Goal: Task Accomplishment & Management: Use online tool/utility

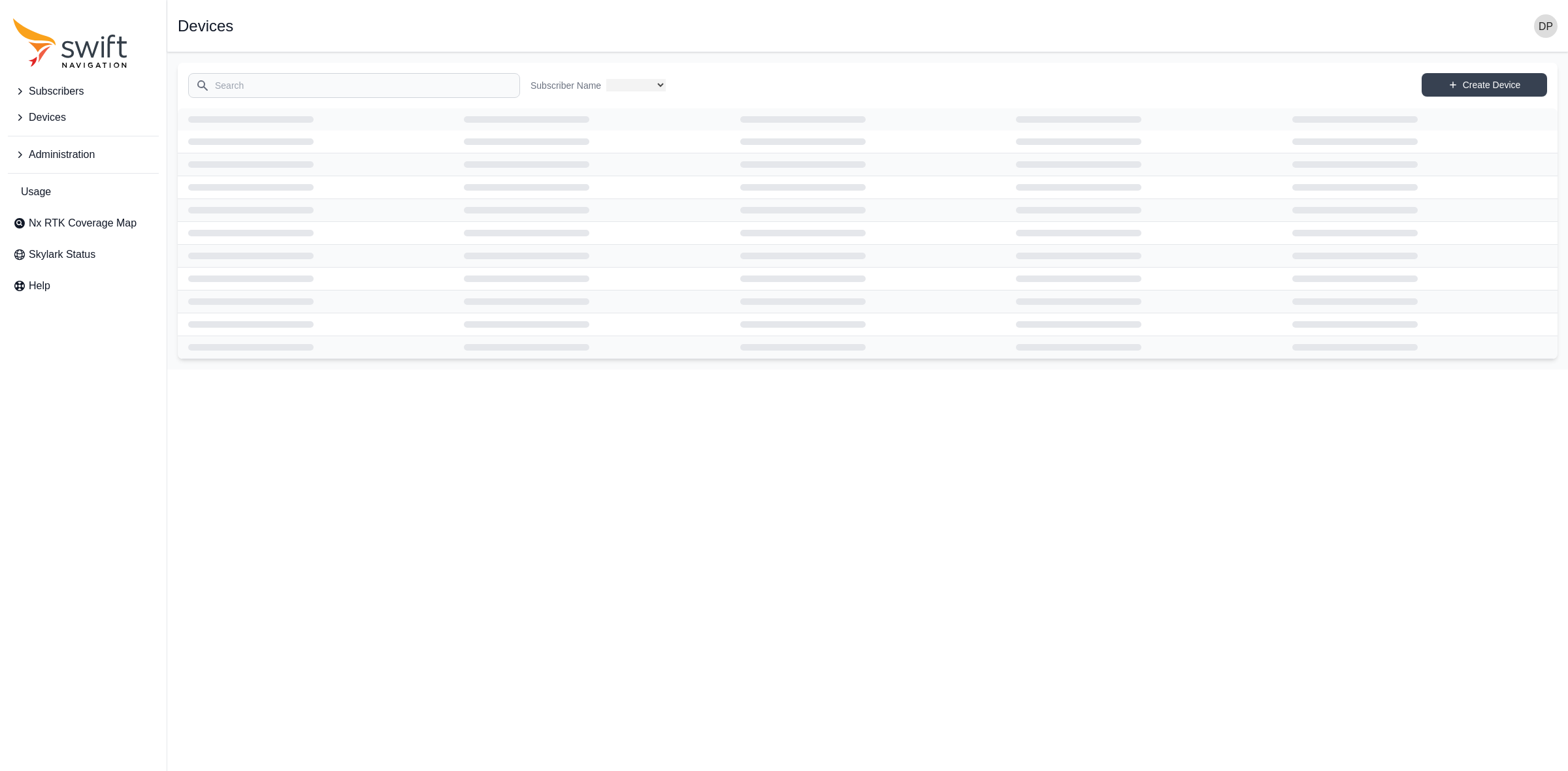
select select
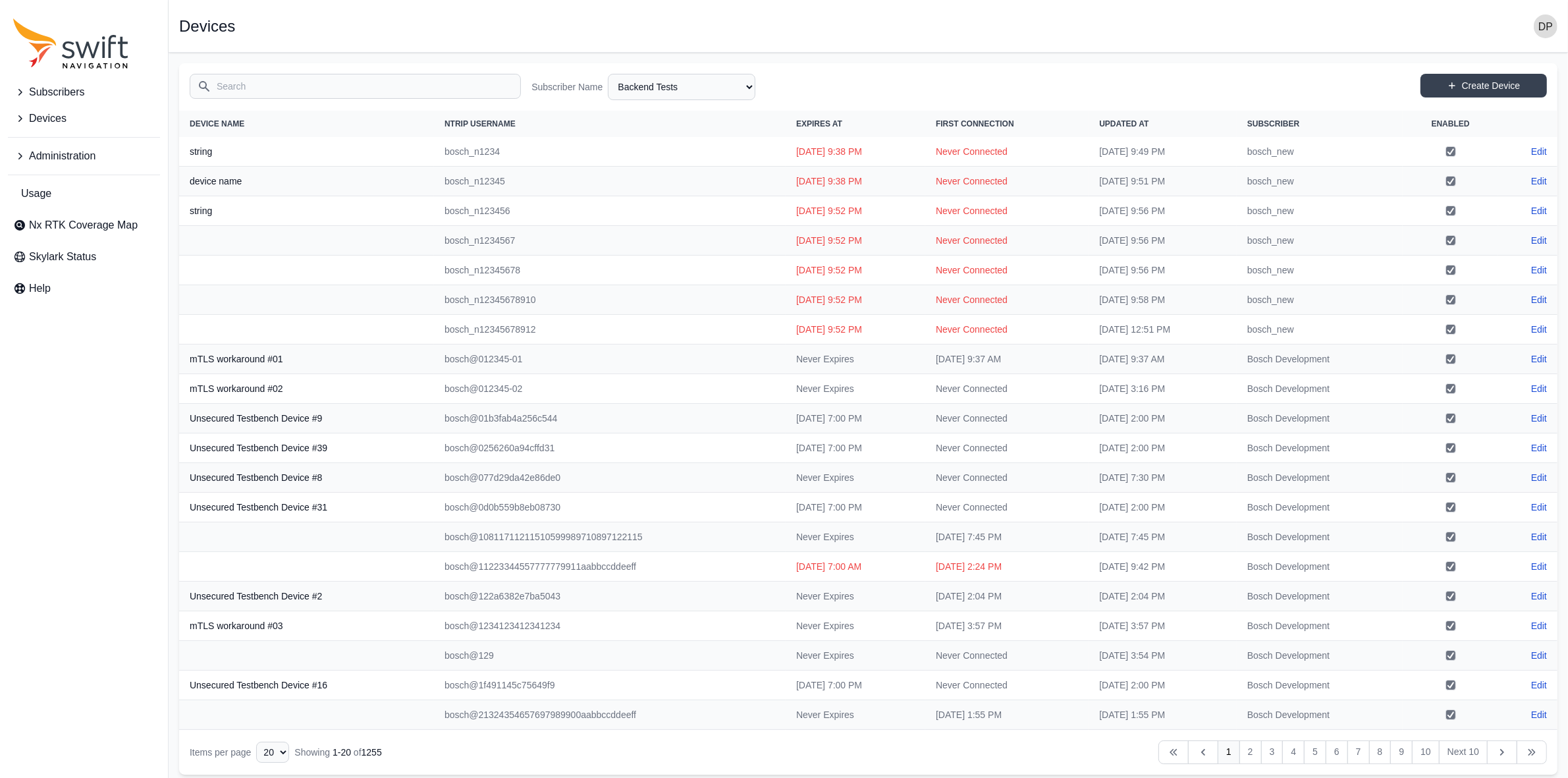
click at [14, 158] on icon "Sidenav" at bounding box center [20, 156] width 13 height 13
click at [59, 274] on span "Users" at bounding box center [37, 269] width 49 height 16
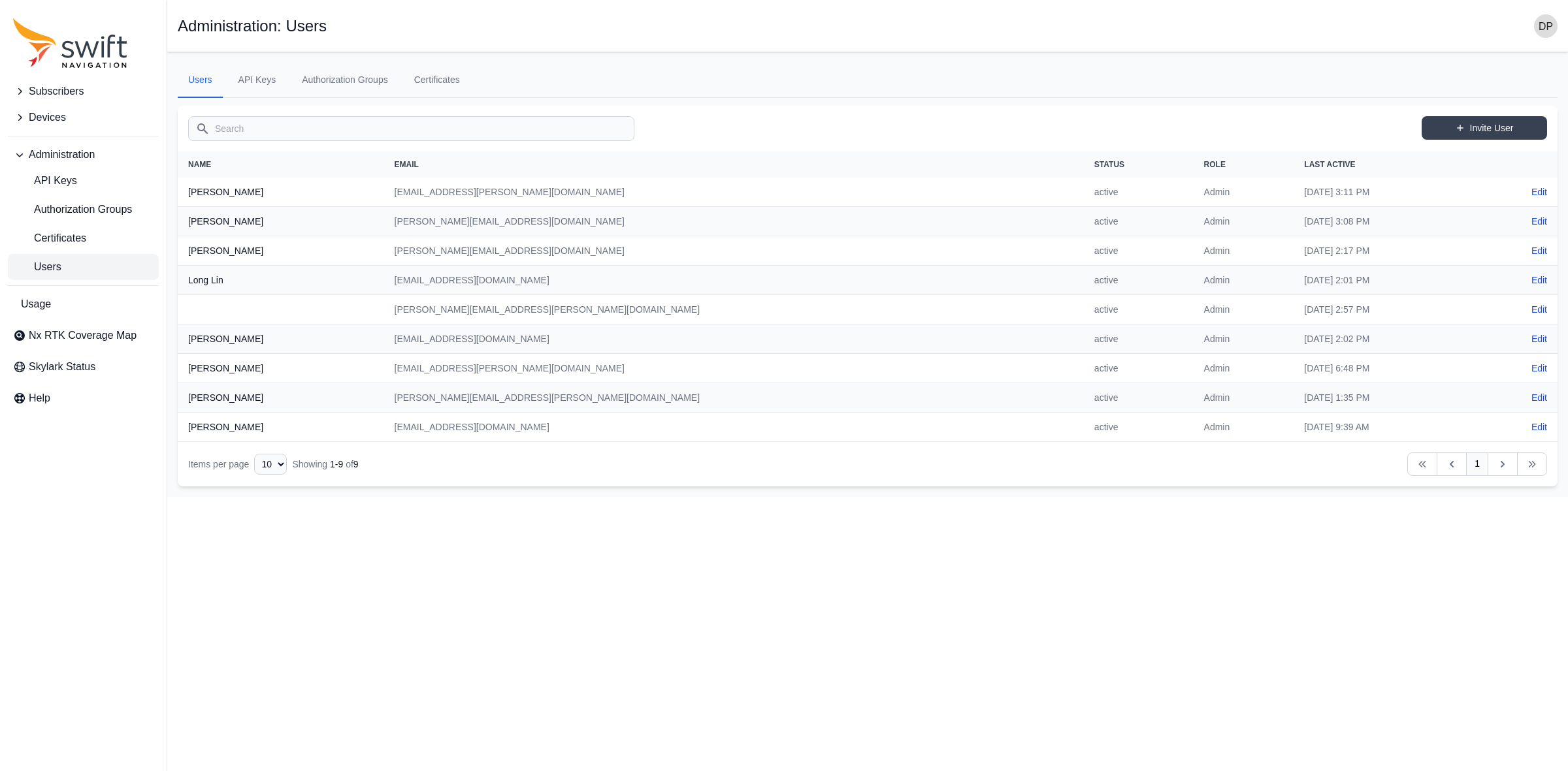
click at [21, 121] on icon "Sidenav" at bounding box center [20, 118] width 13 height 13
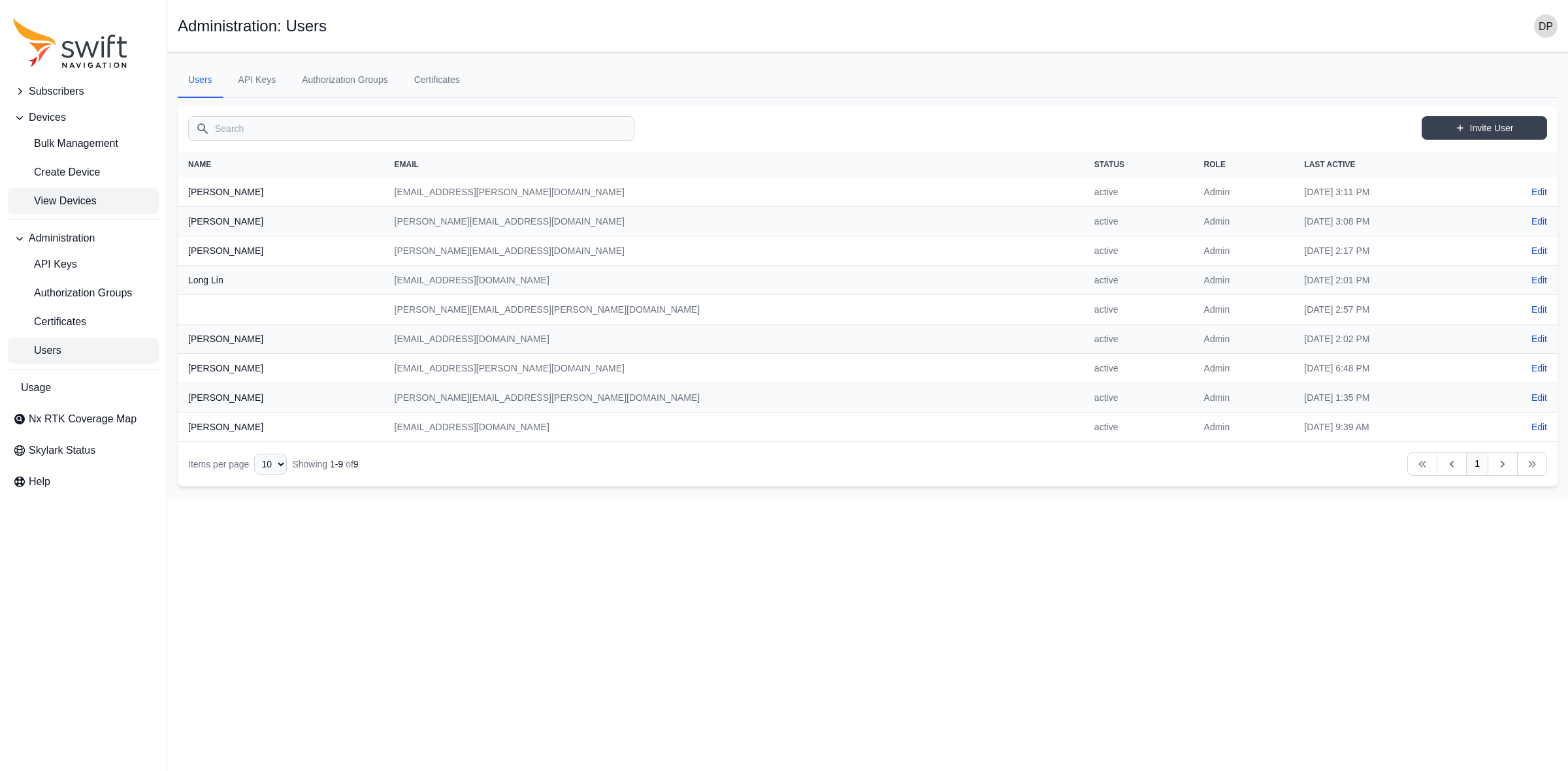
click at [69, 213] on link "View Devices" at bounding box center [84, 201] width 151 height 26
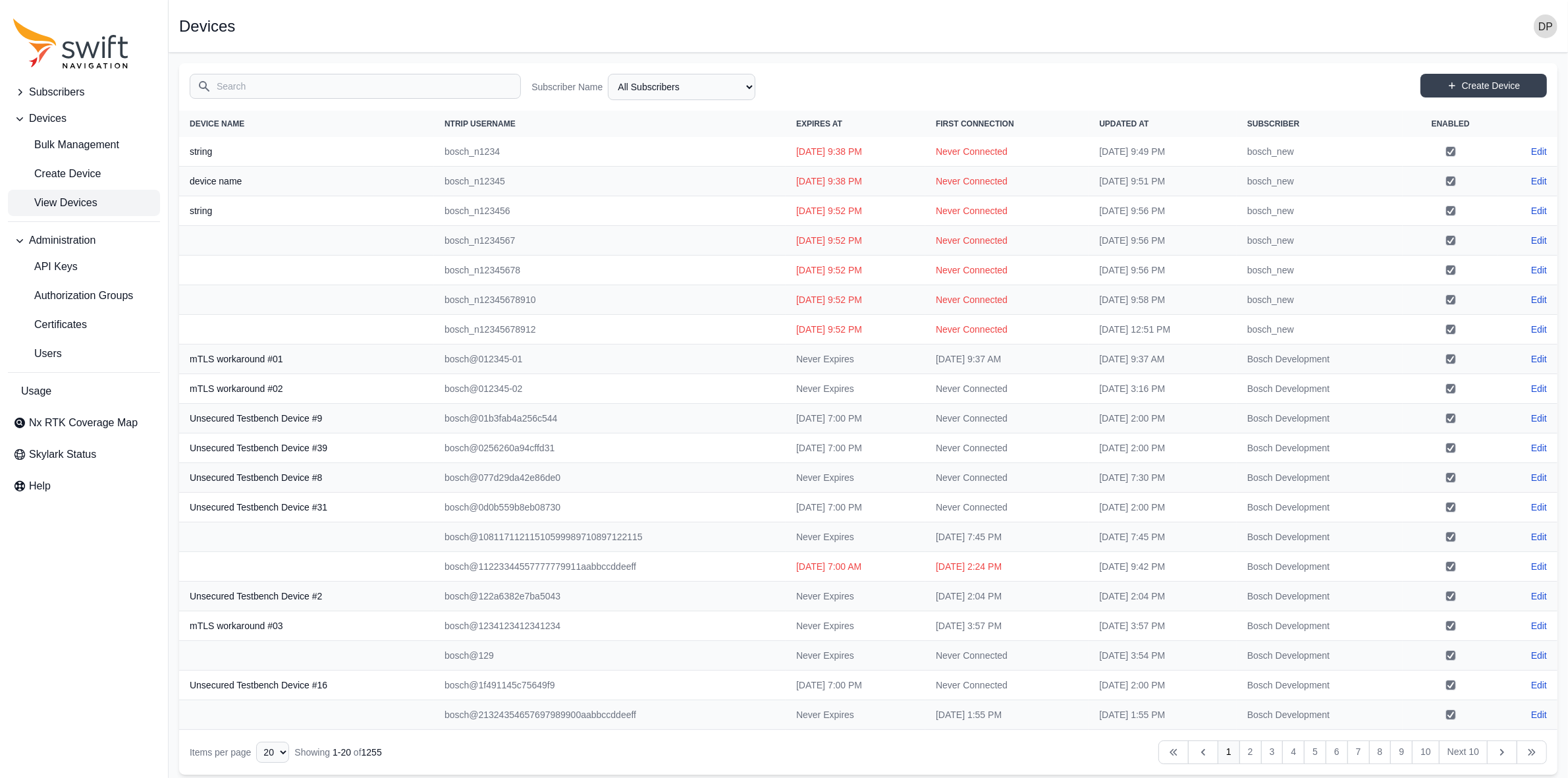
click at [71, 208] on span "View Devices" at bounding box center [55, 203] width 84 height 16
click at [90, 197] on span "View Devices" at bounding box center [55, 203] width 84 height 16
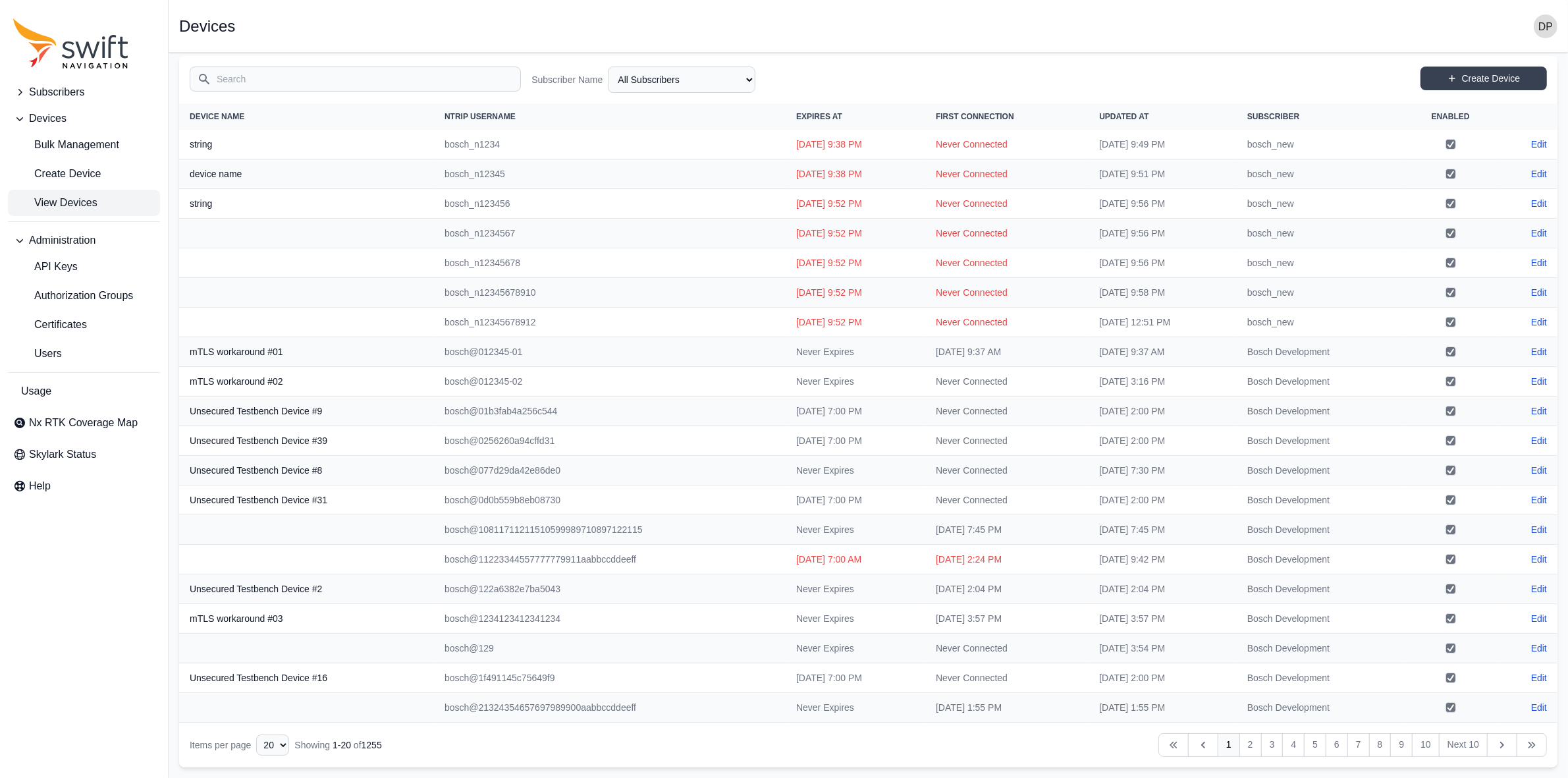
scroll to position [9, 0]
click at [575, 570] on td "bosch@11223344557777779911aabbccddeeff" at bounding box center [610, 559] width 351 height 29
click at [603, 565] on td "bosch@11223344557777779911aabbccddeeff" at bounding box center [610, 559] width 351 height 29
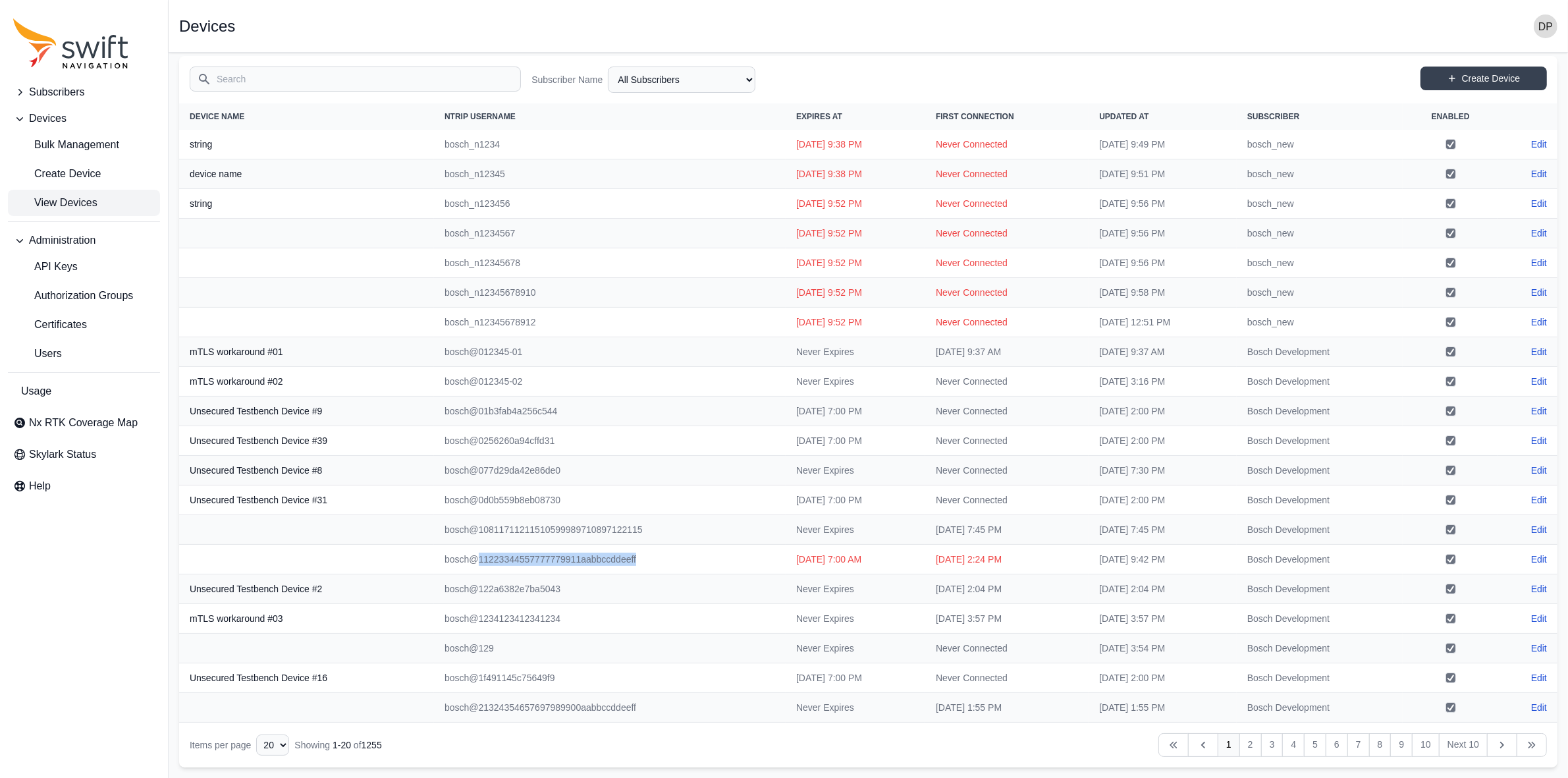
click at [603, 565] on td "bosch@11223344557777779911aabbccddeeff" at bounding box center [610, 559] width 351 height 29
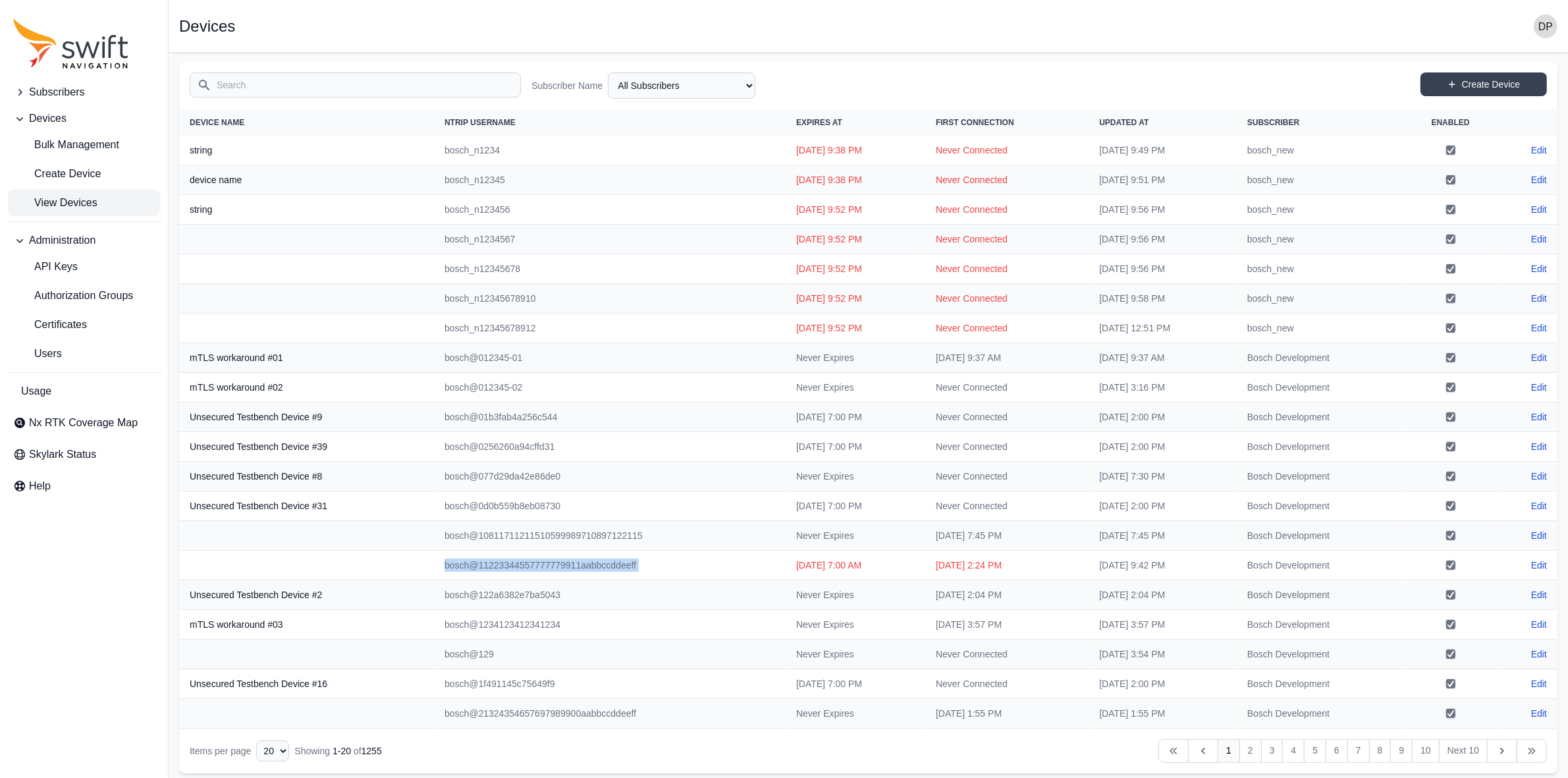
scroll to position [0, 0]
click at [381, 86] on input "Search" at bounding box center [355, 86] width 331 height 25
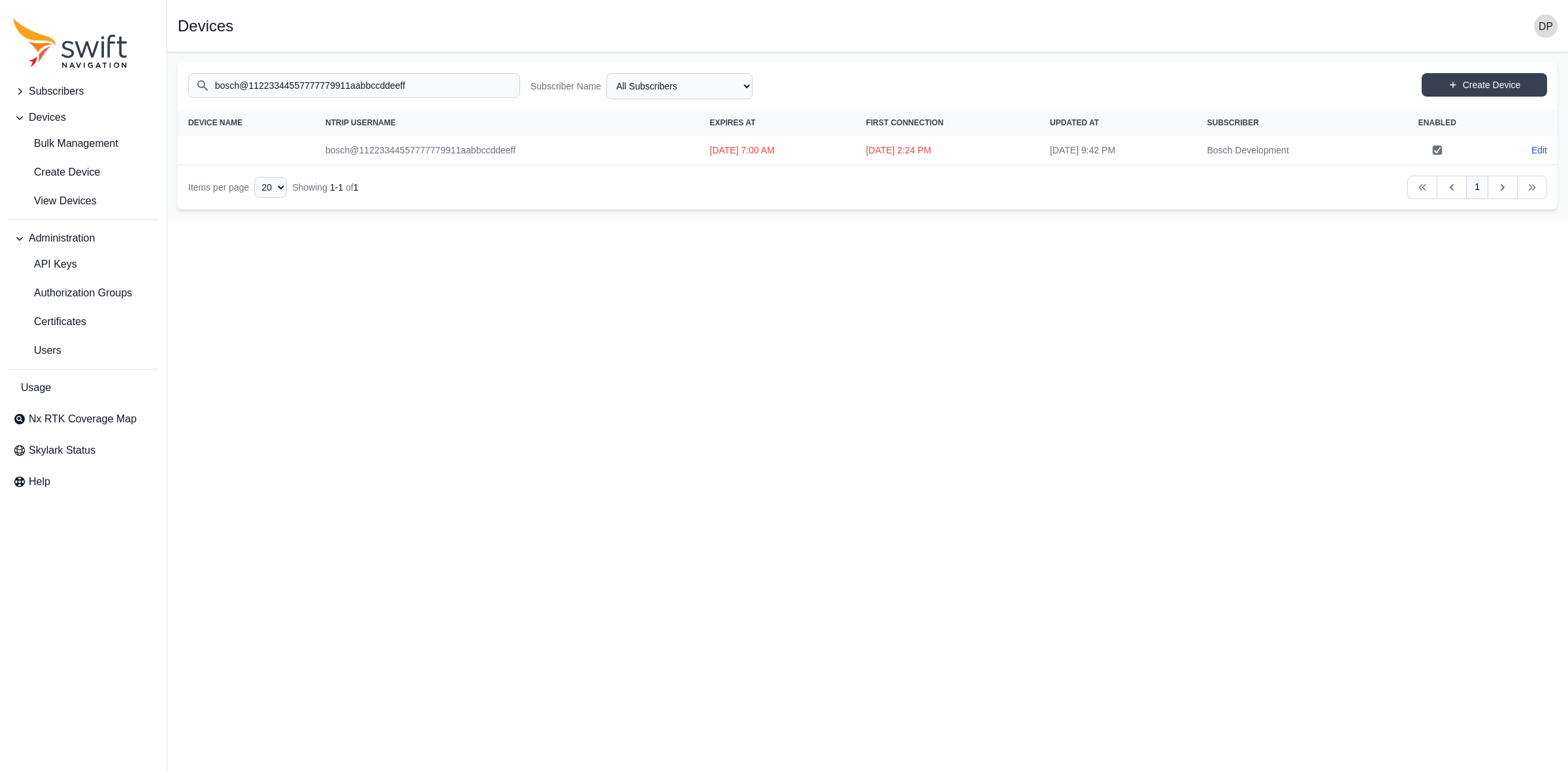
type input "bosch@11223344557777779911aabbccddeeff"
click at [879, 158] on td "[DATE] 2:24 PM" at bounding box center [947, 150] width 184 height 29
click at [871, 147] on td "[DATE] 2:24 PM" at bounding box center [947, 150] width 184 height 29
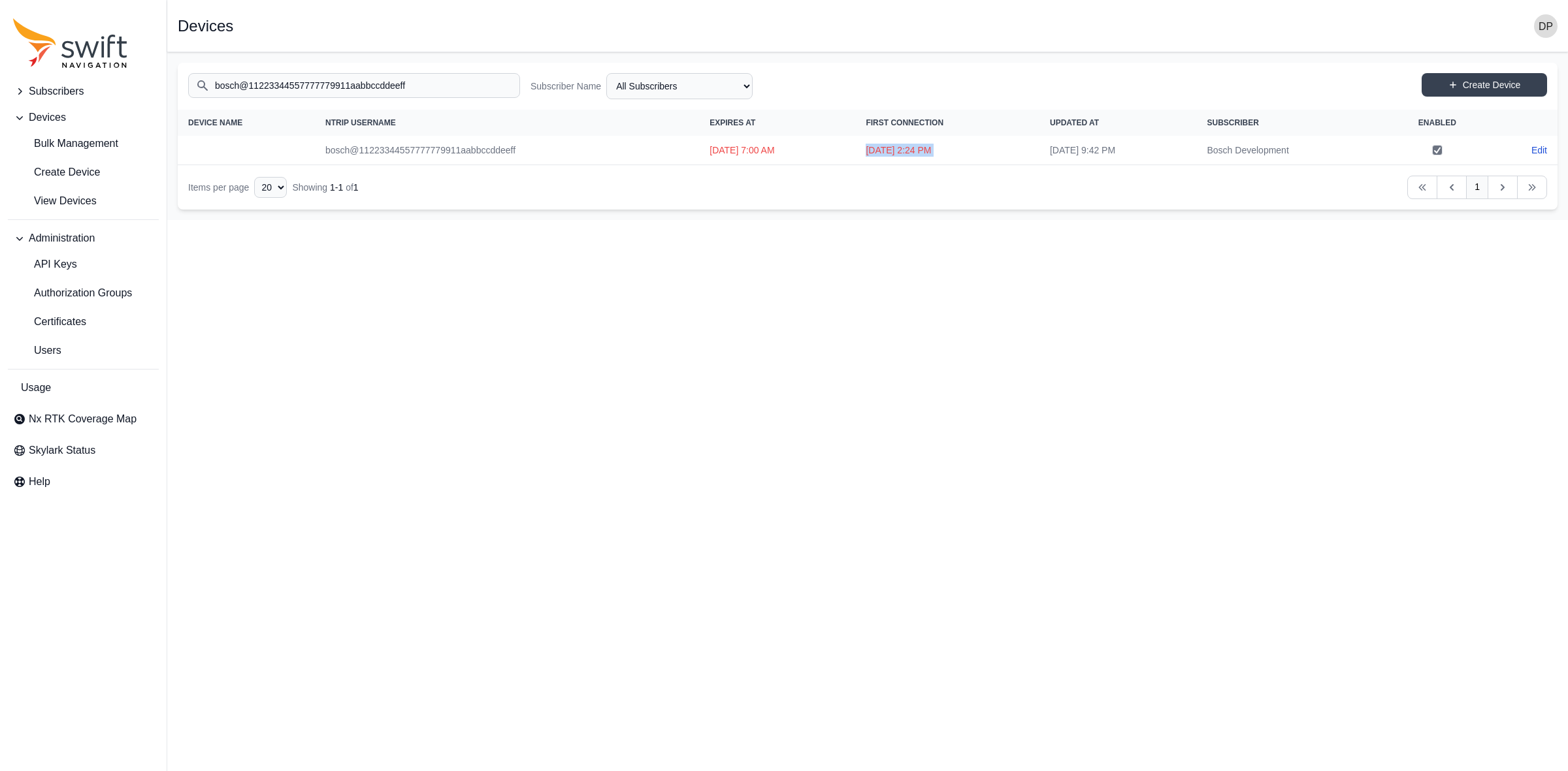
click at [871, 147] on td "[DATE] 2:24 PM" at bounding box center [947, 150] width 184 height 29
click at [106, 142] on span "Bulk Management" at bounding box center [66, 144] width 105 height 16
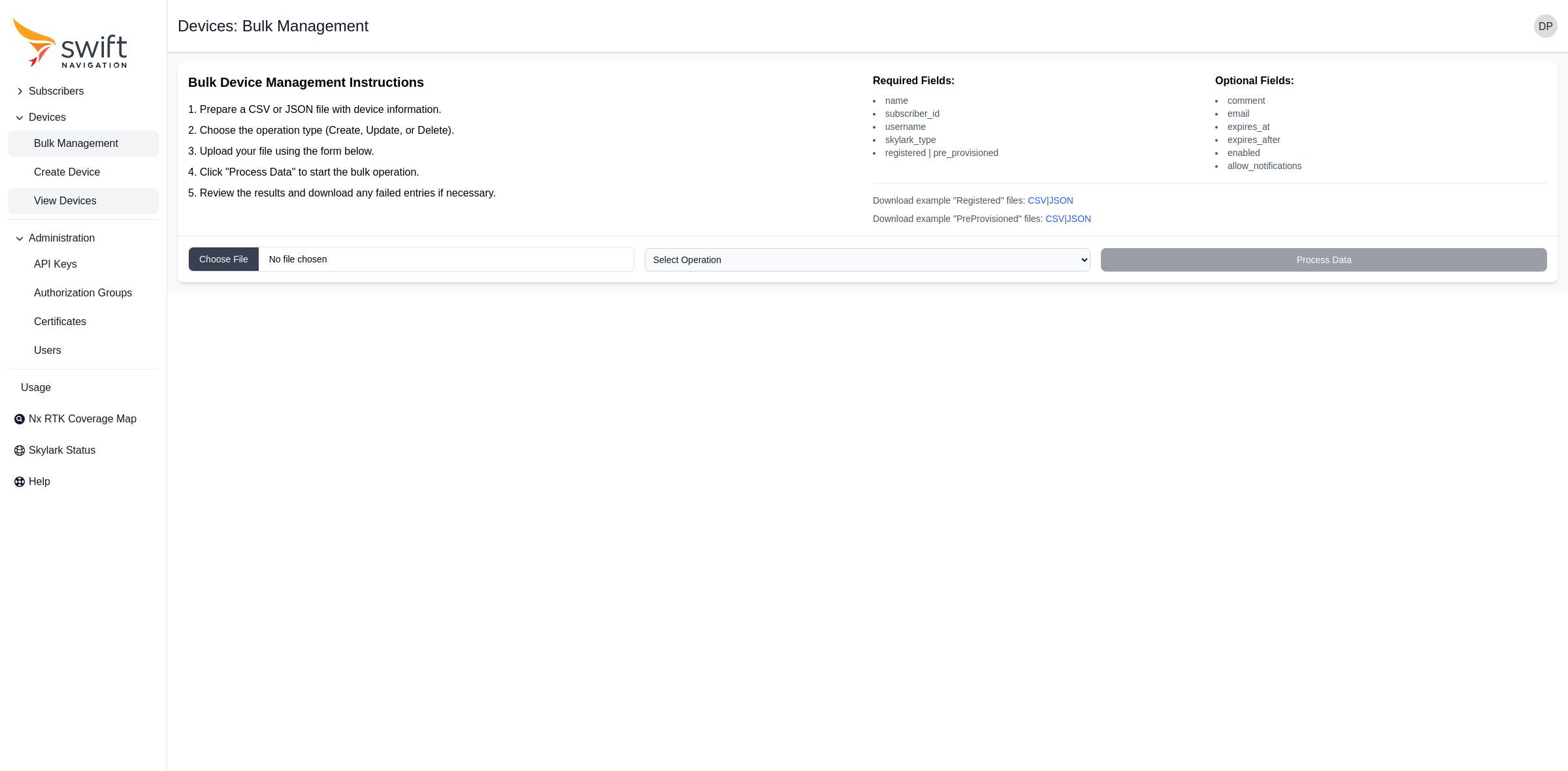
click at [56, 203] on span "View Devices" at bounding box center [55, 201] width 84 height 16
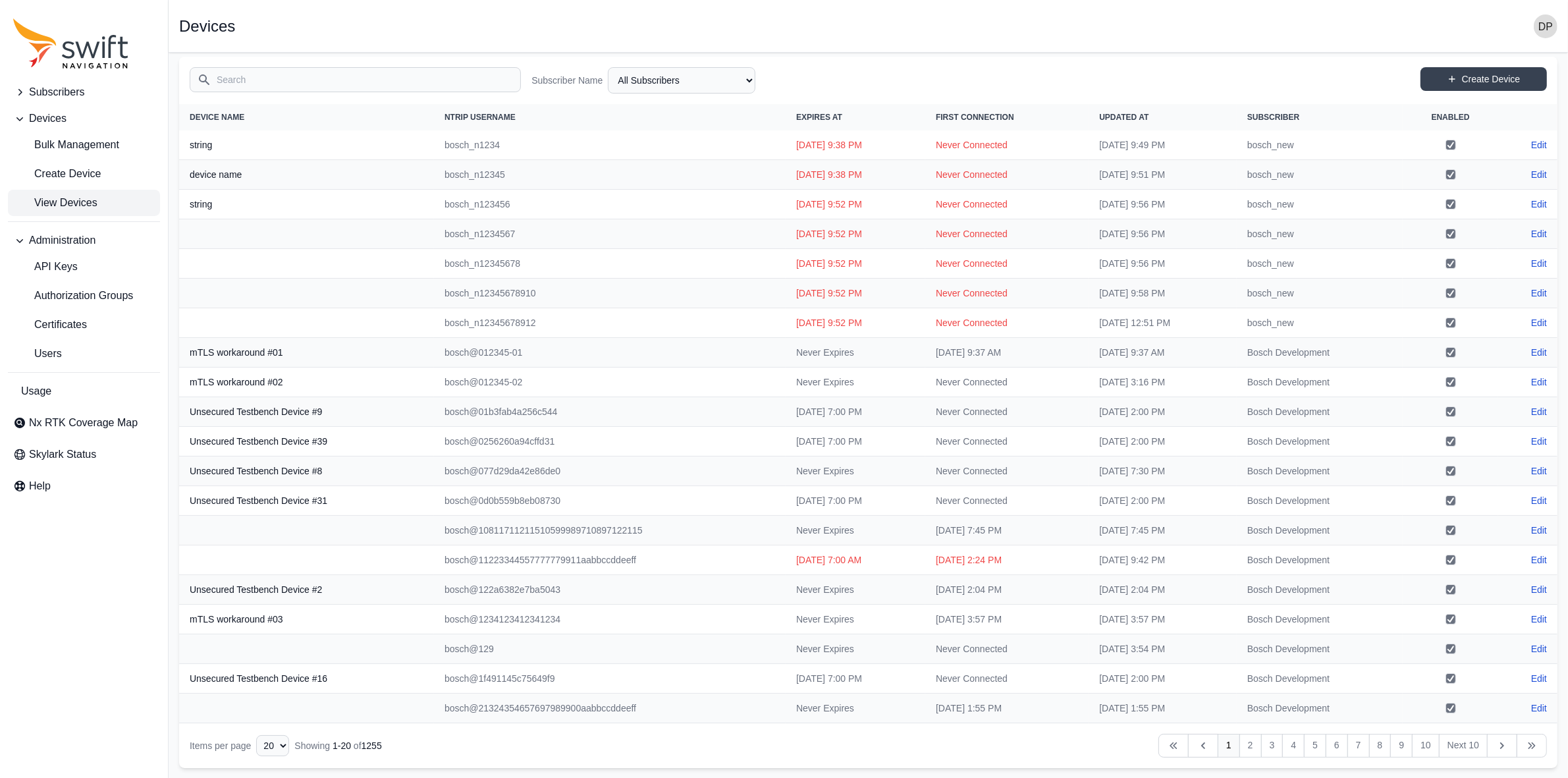
scroll to position [9, 0]
click at [402, 81] on input "Search" at bounding box center [355, 79] width 331 height 25
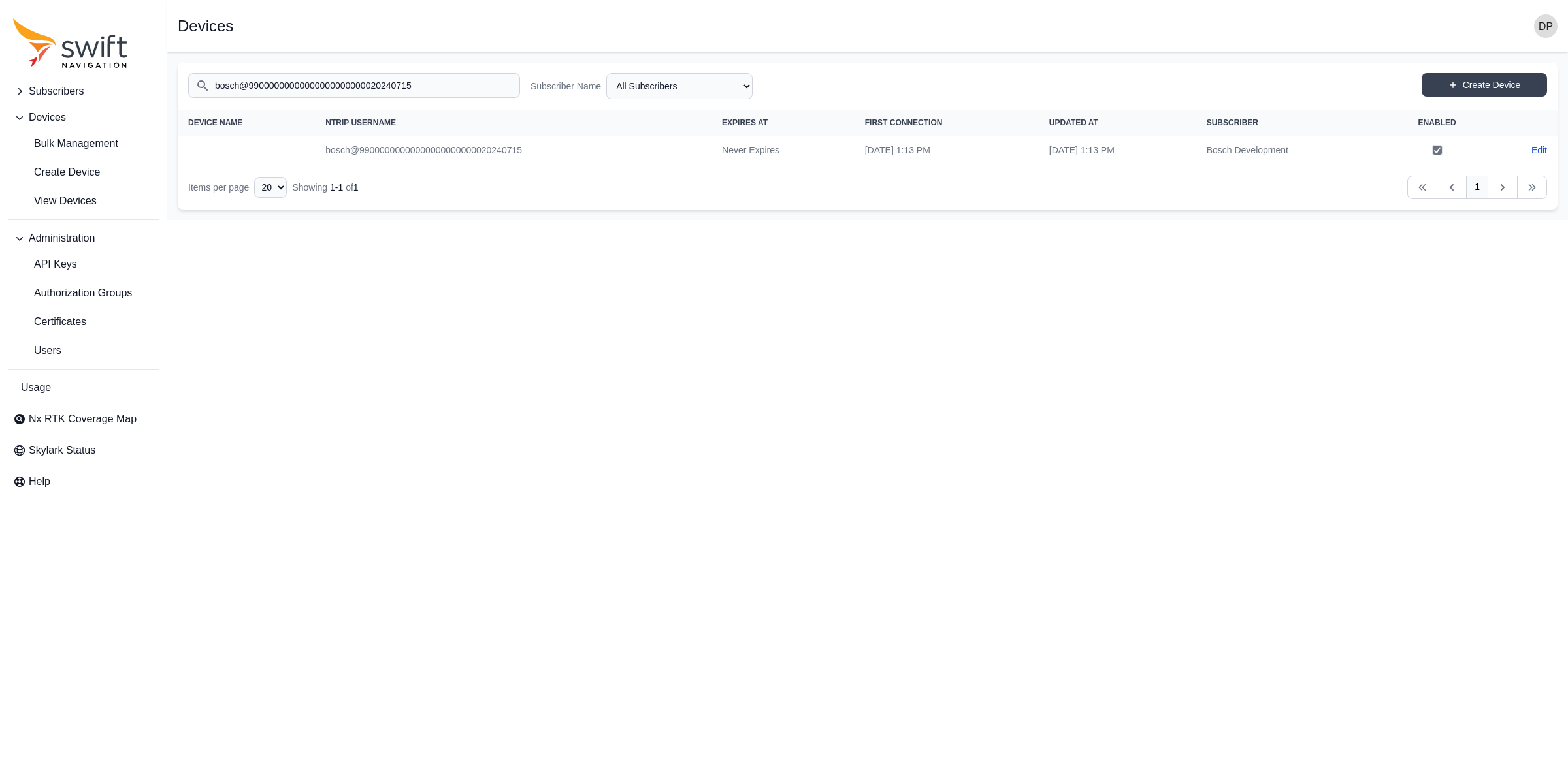
click at [475, 140] on td "bosch@99000000000000000000000020240715" at bounding box center [513, 150] width 396 height 29
click at [490, 83] on input "bosch@99000000000000000000000020240715" at bounding box center [354, 85] width 332 height 25
type input "bosch@21324354657697989900aabbccddeeff"
